Goal: Find contact information: Find contact information

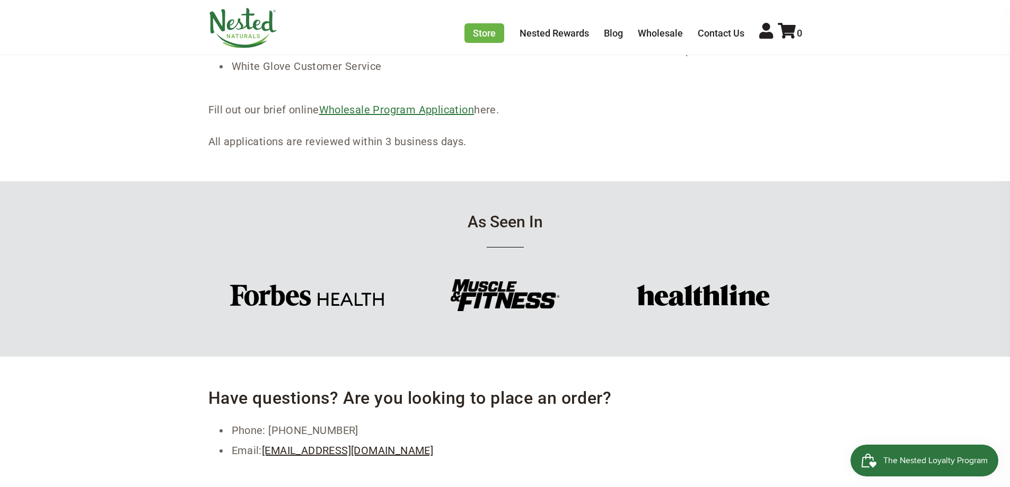
click at [392, 109] on link "Wholesale Program Application" at bounding box center [396, 109] width 155 height 13
click at [726, 28] on li "Contact Us" at bounding box center [726, 33] width 59 height 17
click at [726, 30] on link "Contact Us" at bounding box center [720, 33] width 47 height 11
